Goal: Information Seeking & Learning: Learn about a topic

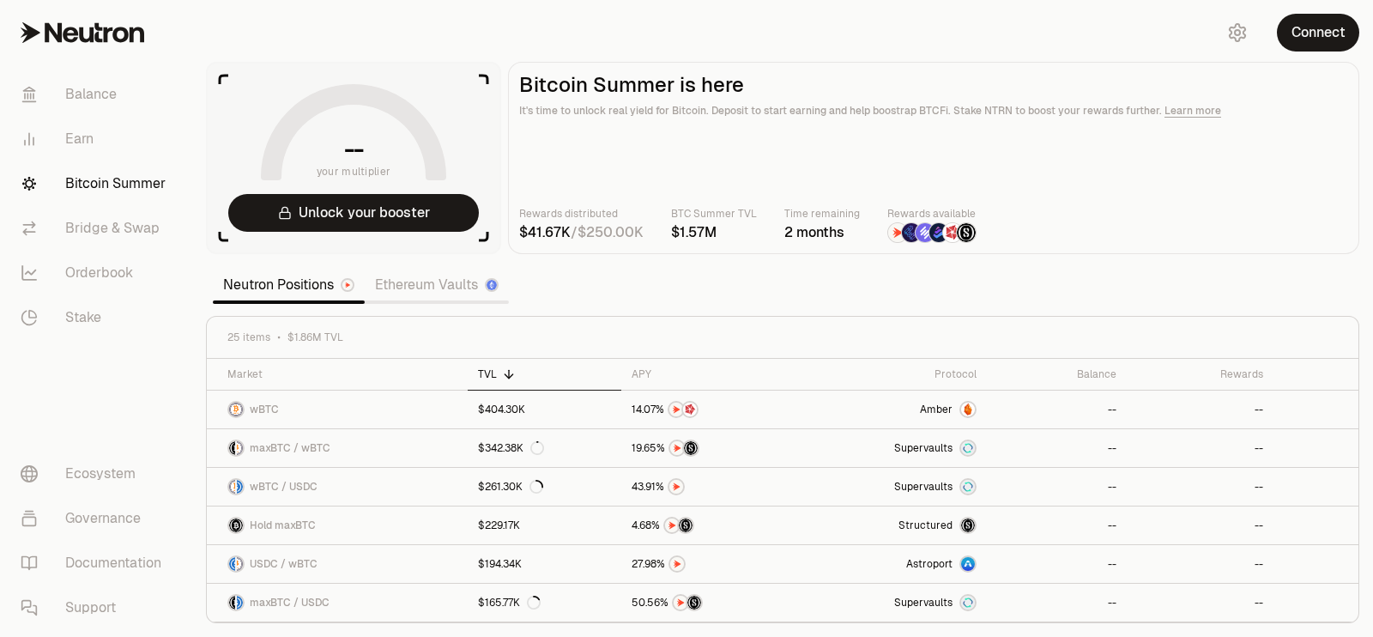
click at [372, 281] on link "Ethereum Vaults" at bounding box center [437, 285] width 144 height 34
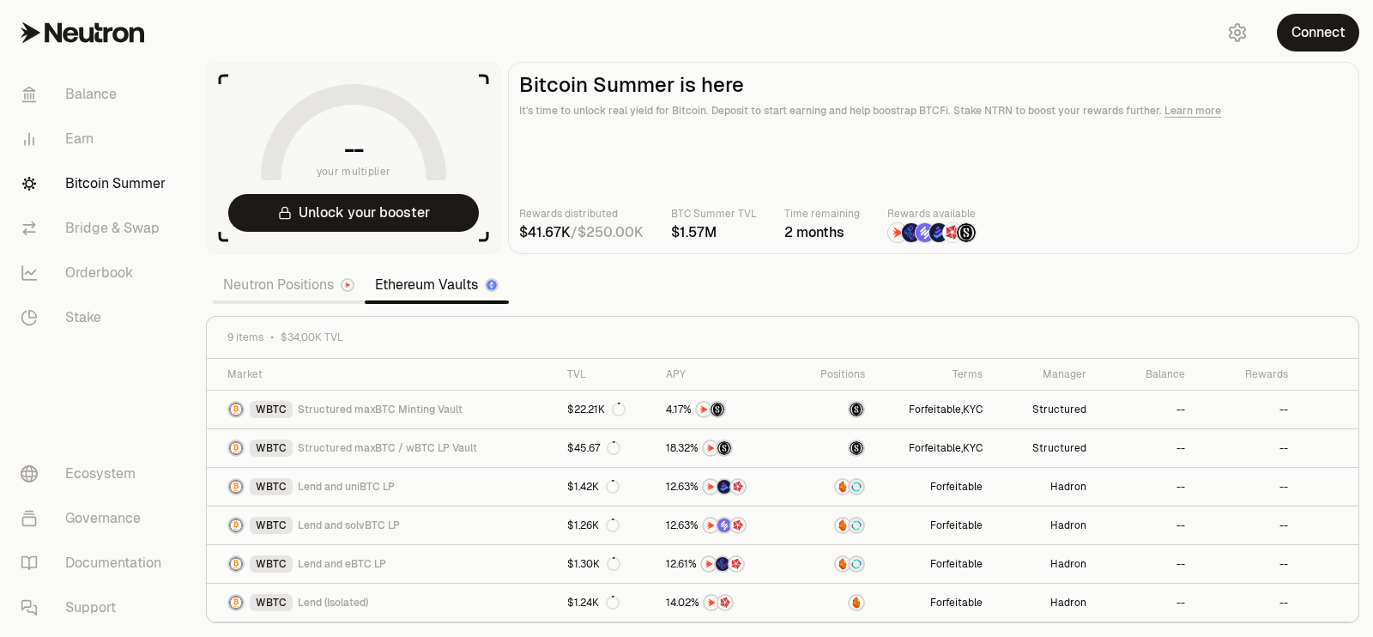
click at [298, 281] on link "Neutron Positions" at bounding box center [289, 285] width 152 height 34
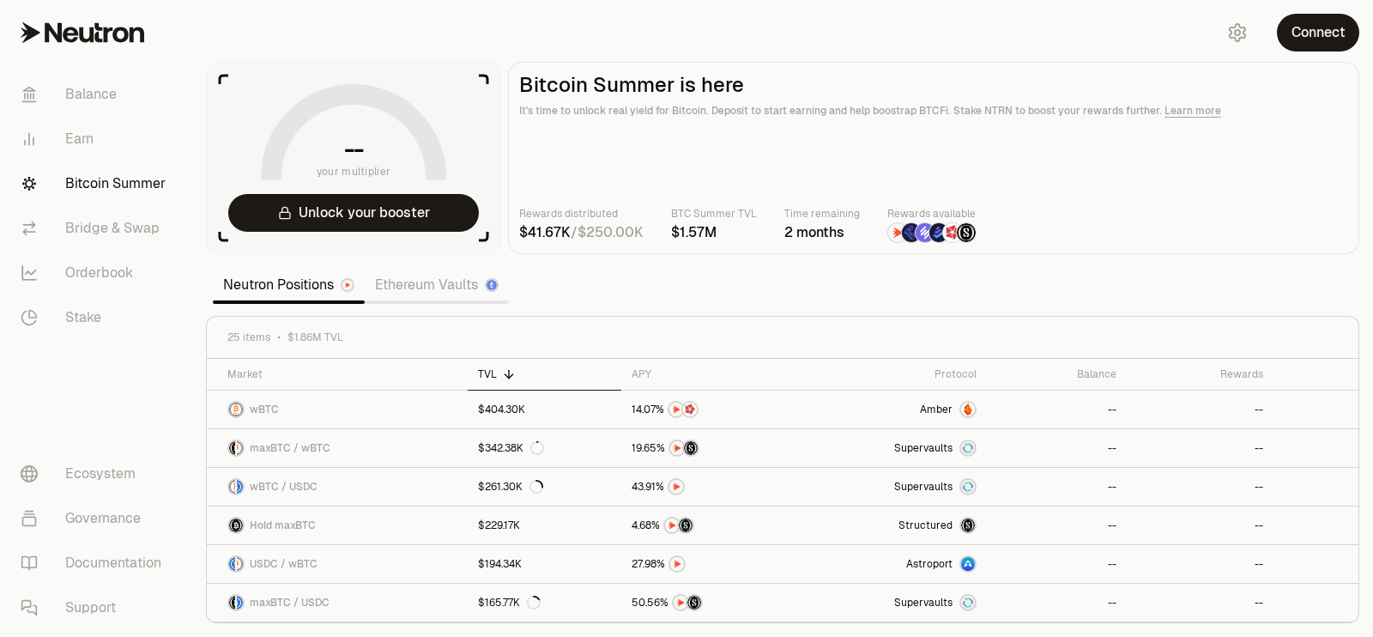
click at [934, 229] on img at bounding box center [938, 232] width 19 height 19
drag, startPoint x: 710, startPoint y: 225, endPoint x: 697, endPoint y: 243, distance: 22.1
click at [697, 243] on main "Bitcoin Summer is here It's time to unlock real yield for Bitcoin. Deposit to s…" at bounding box center [933, 158] width 851 height 192
click at [112, 147] on link "Earn" at bounding box center [96, 139] width 178 height 45
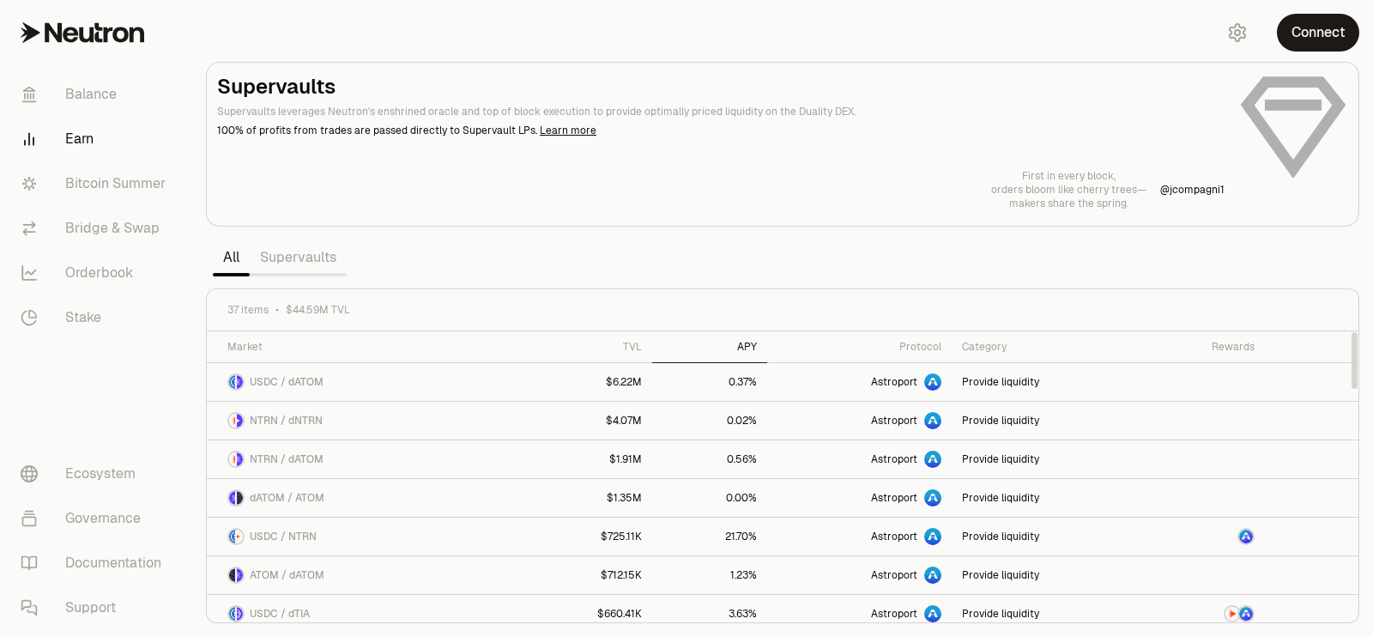
click at [746, 345] on div "APY" at bounding box center [709, 347] width 94 height 14
